Goal: Find specific page/section: Find specific page/section

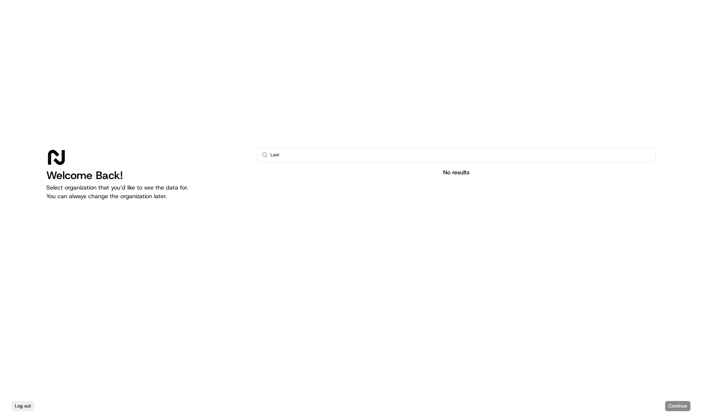
click at [292, 155] on input "Last" at bounding box center [460, 155] width 380 height 14
click at [291, 155] on input "Last" at bounding box center [460, 155] width 380 height 14
type input "LMS"
click at [678, 405] on div "Log out Continue" at bounding box center [351, 406] width 702 height 16
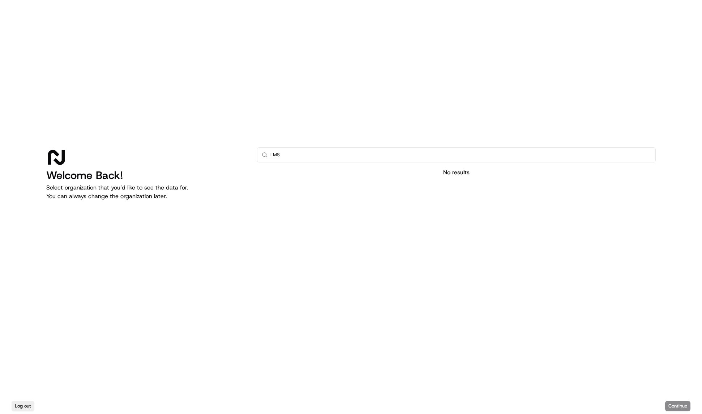
click at [678, 405] on div "Log out Continue" at bounding box center [351, 406] width 702 height 16
